Goal: Information Seeking & Learning: Find specific fact

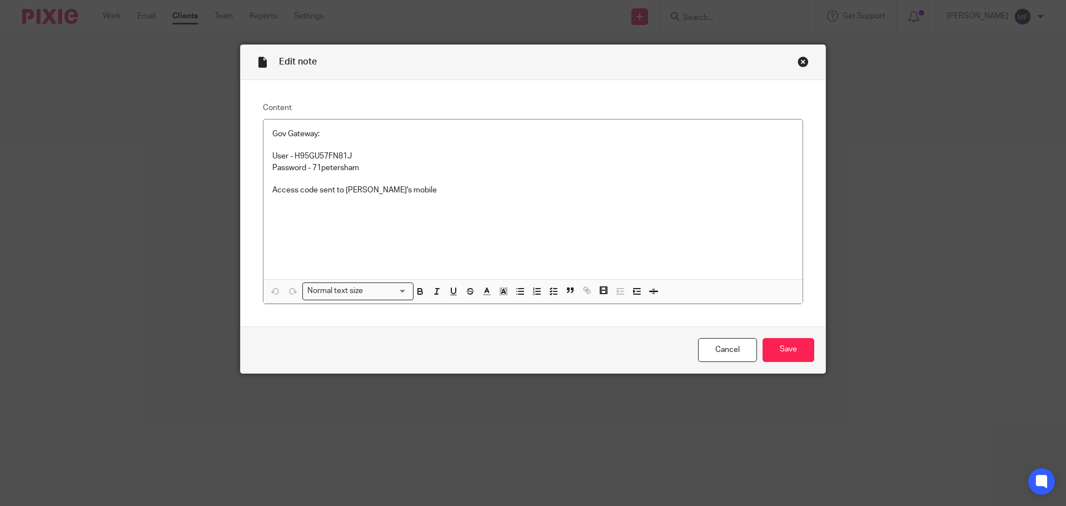
click at [797, 64] on div "Close this dialog window" at bounding box center [802, 61] width 11 height 11
click at [798, 62] on div "Close this dialog window" at bounding box center [802, 61] width 11 height 11
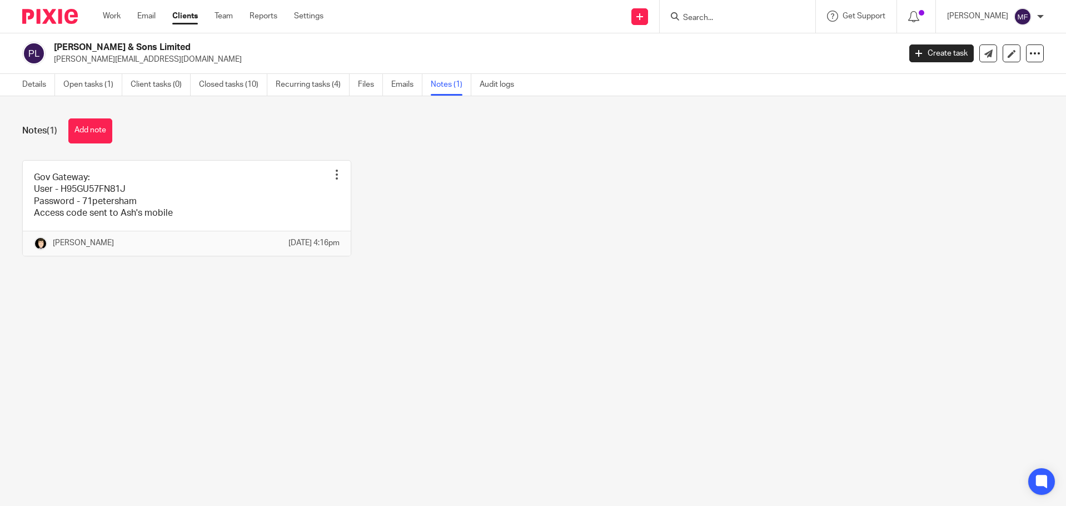
click at [726, 14] on input "Search" at bounding box center [732, 18] width 100 height 10
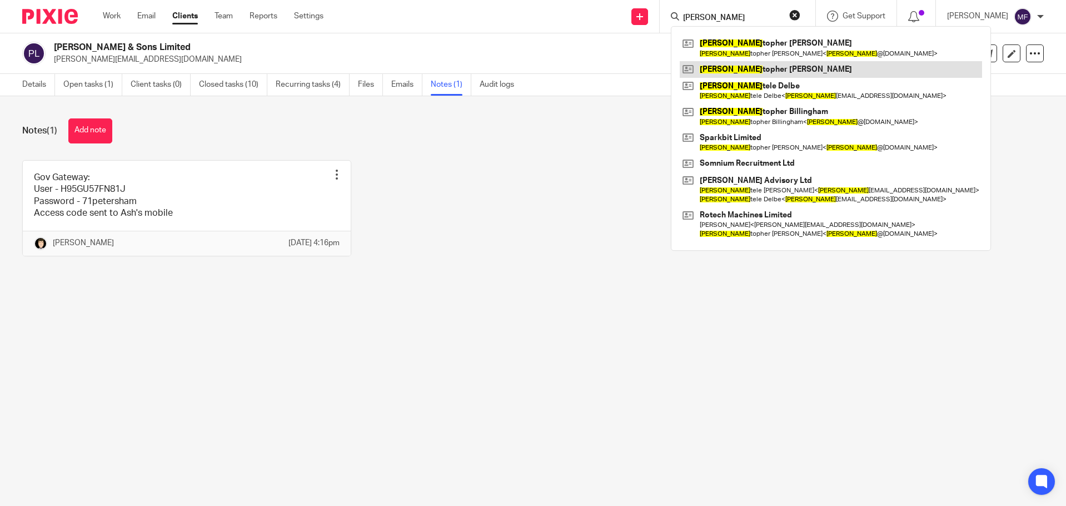
type input "[PERSON_NAME]"
click at [773, 69] on link at bounding box center [831, 69] width 302 height 17
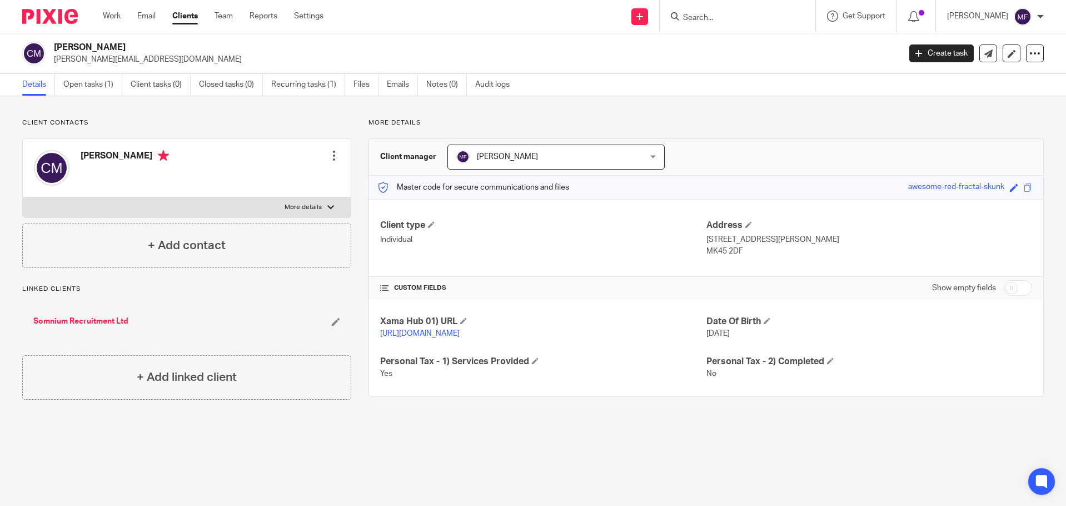
click at [735, 22] on input "Search" at bounding box center [732, 18] width 100 height 10
type input "mixxos"
click at [735, 74] on link at bounding box center [749, 77] width 138 height 17
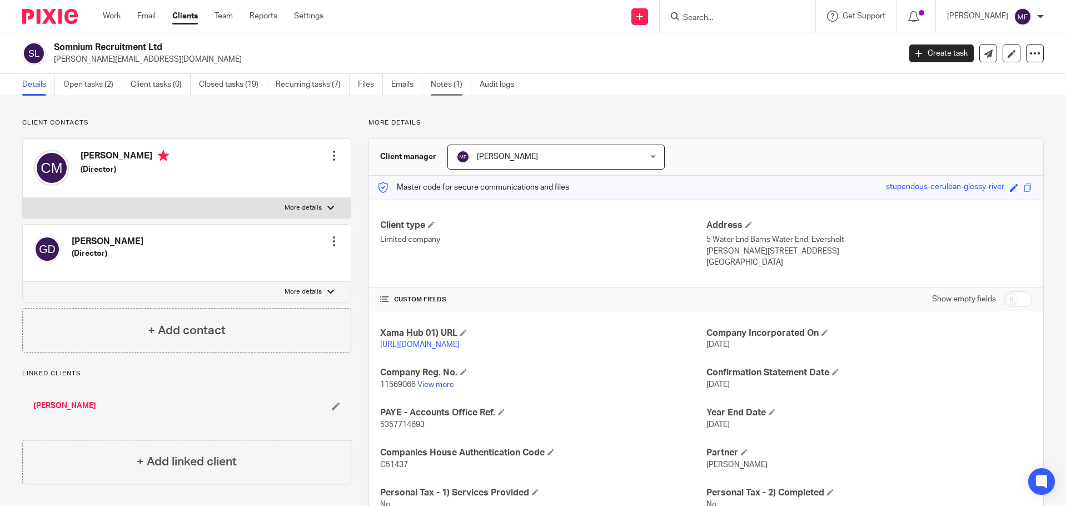
click at [464, 87] on link "Notes (1)" at bounding box center [451, 85] width 41 height 22
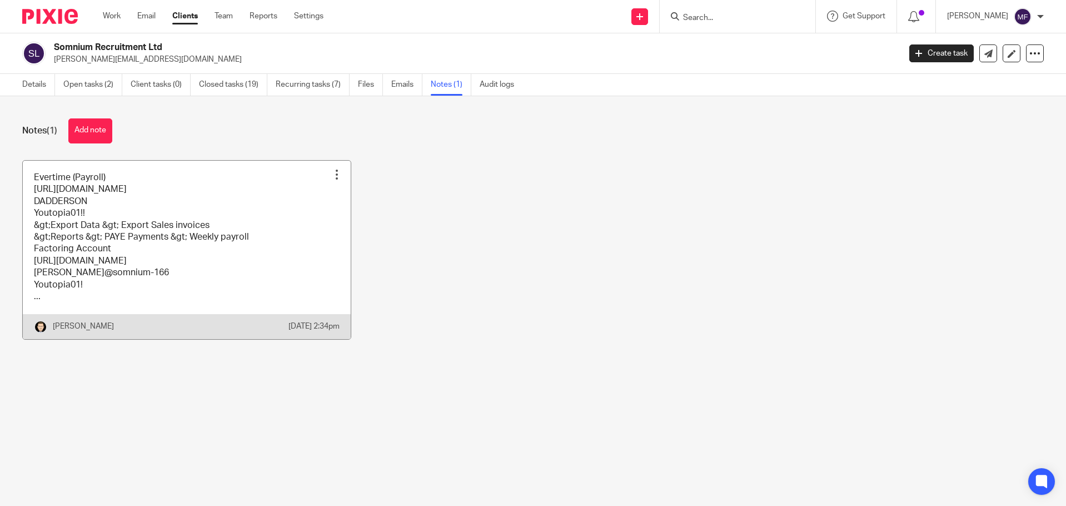
click at [185, 189] on link at bounding box center [187, 250] width 328 height 178
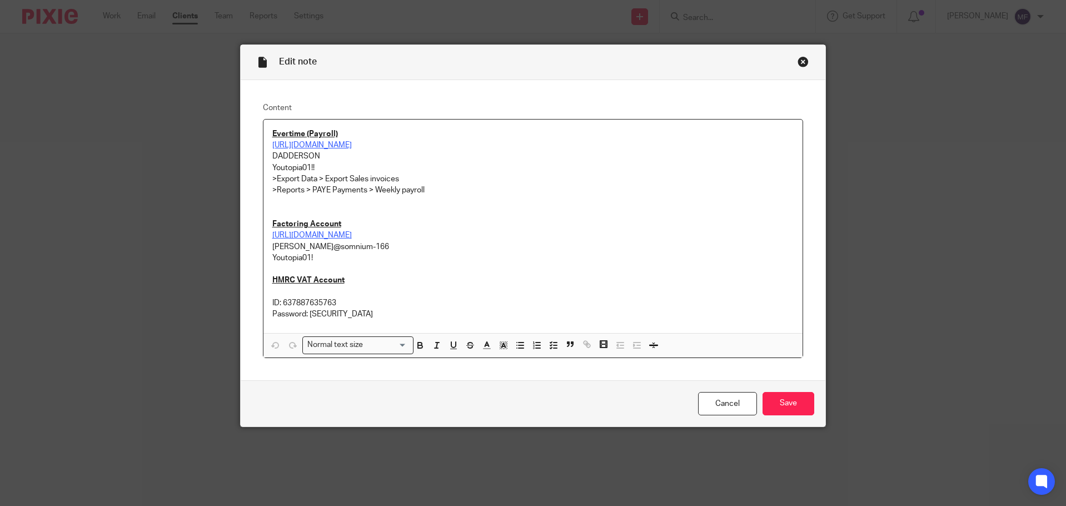
click at [352, 142] on link "[URL][DOMAIN_NAME]" at bounding box center [311, 145] width 79 height 8
click at [352, 143] on link "[URL][DOMAIN_NAME]" at bounding box center [311, 145] width 79 height 8
click at [332, 166] on link "[URL][DOMAIN_NAME]" at bounding box center [371, 166] width 79 height 11
click at [629, 218] on p at bounding box center [533, 212] width 522 height 11
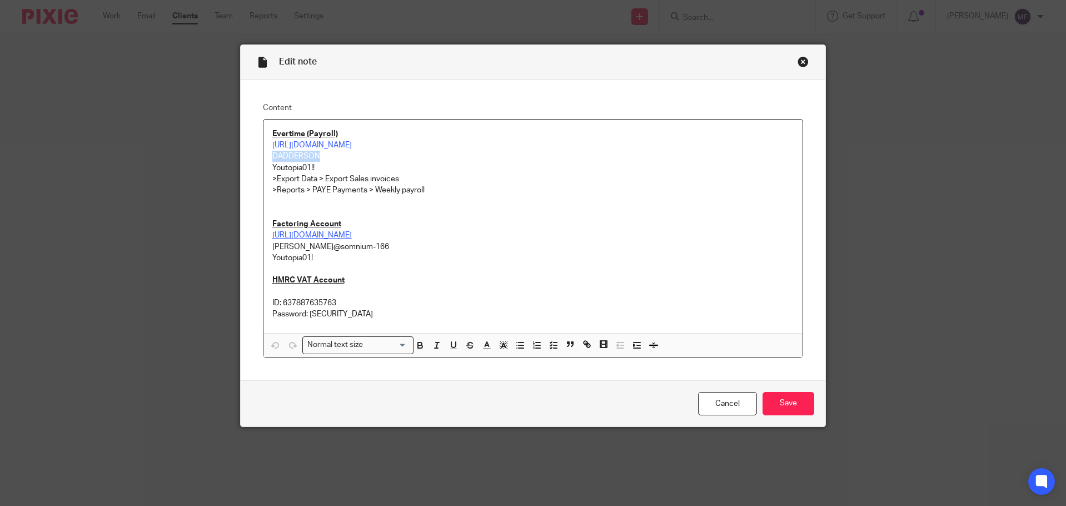
drag, startPoint x: 314, startPoint y: 158, endPoint x: 268, endPoint y: 158, distance: 46.1
click at [272, 158] on p "DADDERSON" at bounding box center [533, 156] width 522 height 11
copy p "DADDERSON"
click at [346, 235] on u "[URL][DOMAIN_NAME]" at bounding box center [311, 235] width 79 height 8
click at [352, 238] on u "[URL][DOMAIN_NAME]" at bounding box center [311, 235] width 79 height 8
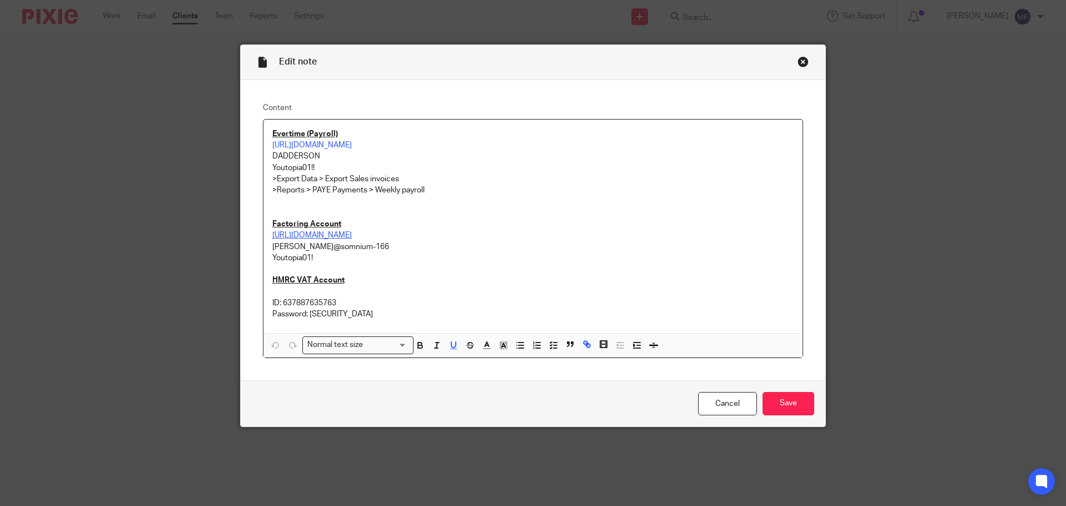
click at [352, 238] on u "[URL][DOMAIN_NAME]" at bounding box center [311, 235] width 79 height 8
click at [352, 235] on u "[URL][DOMAIN_NAME]" at bounding box center [311, 235] width 79 height 8
click at [332, 236] on u "[URL][DOMAIN_NAME]" at bounding box center [311, 235] width 79 height 8
click at [286, 233] on u "[URL][DOMAIN_NAME]" at bounding box center [311, 235] width 79 height 8
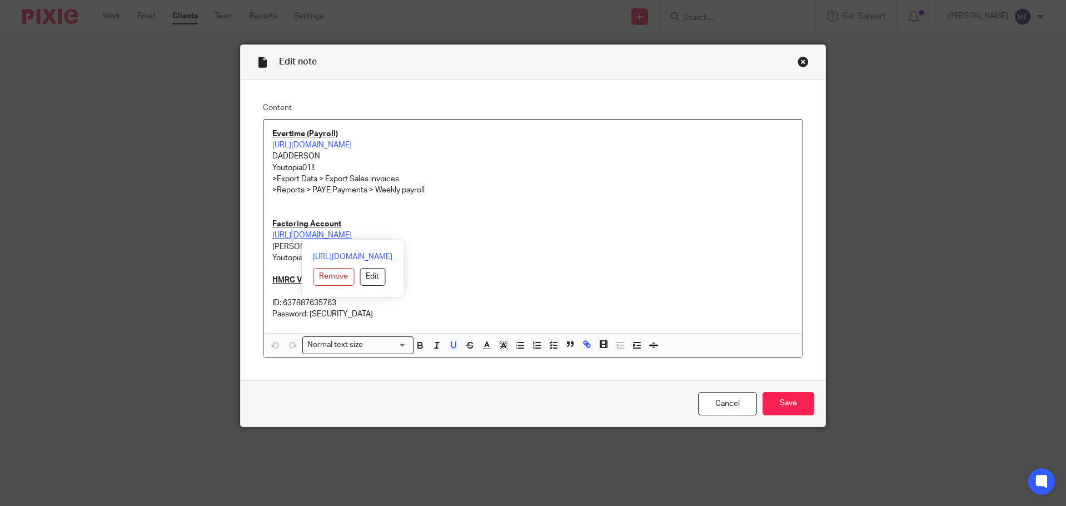
click at [286, 233] on u "[URL][DOMAIN_NAME]" at bounding box center [311, 235] width 79 height 8
click at [332, 259] on link "[URL][DOMAIN_NAME]" at bounding box center [352, 256] width 79 height 11
